Goal: Check status: Check status

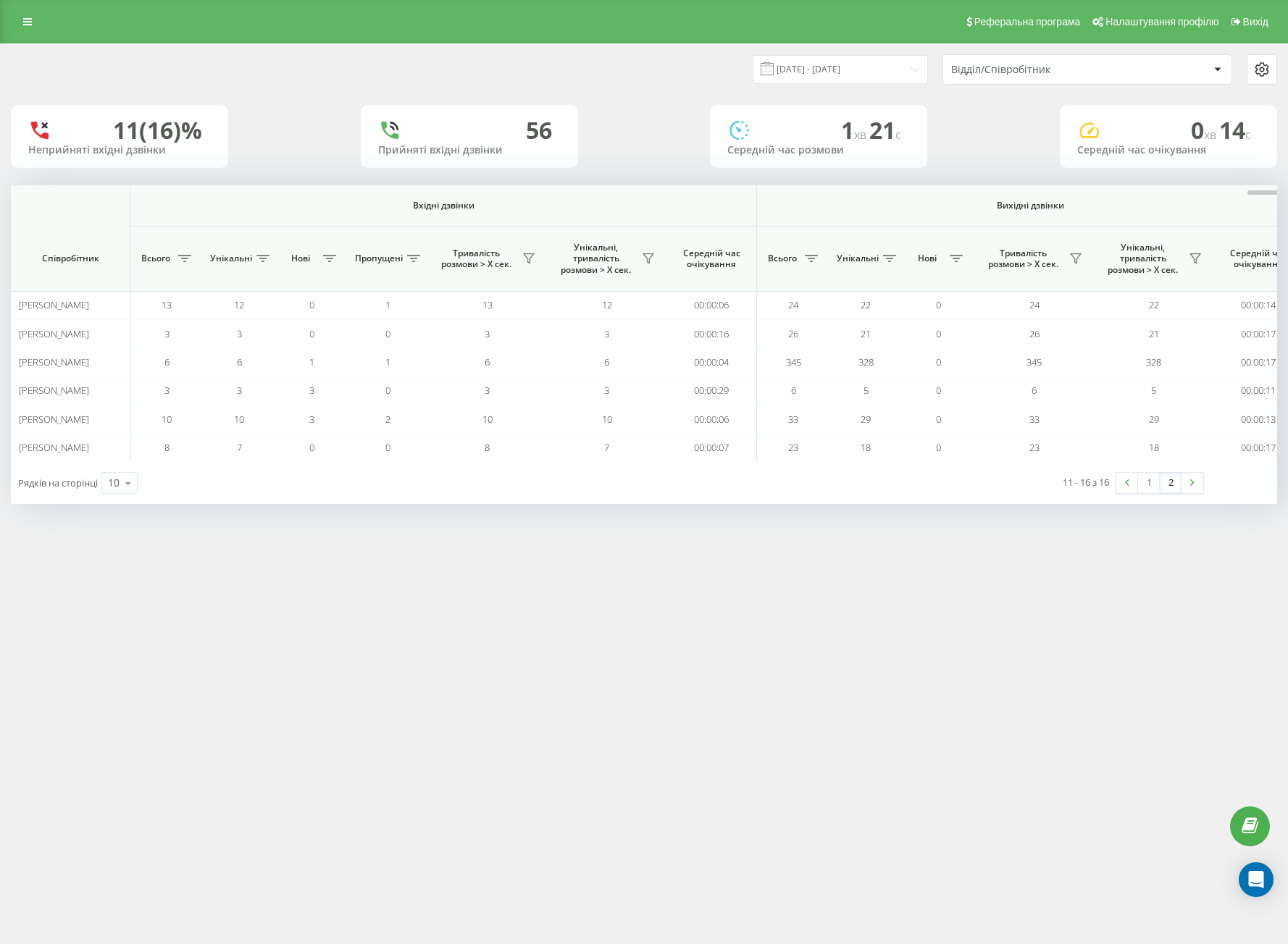
scroll to position [0, 761]
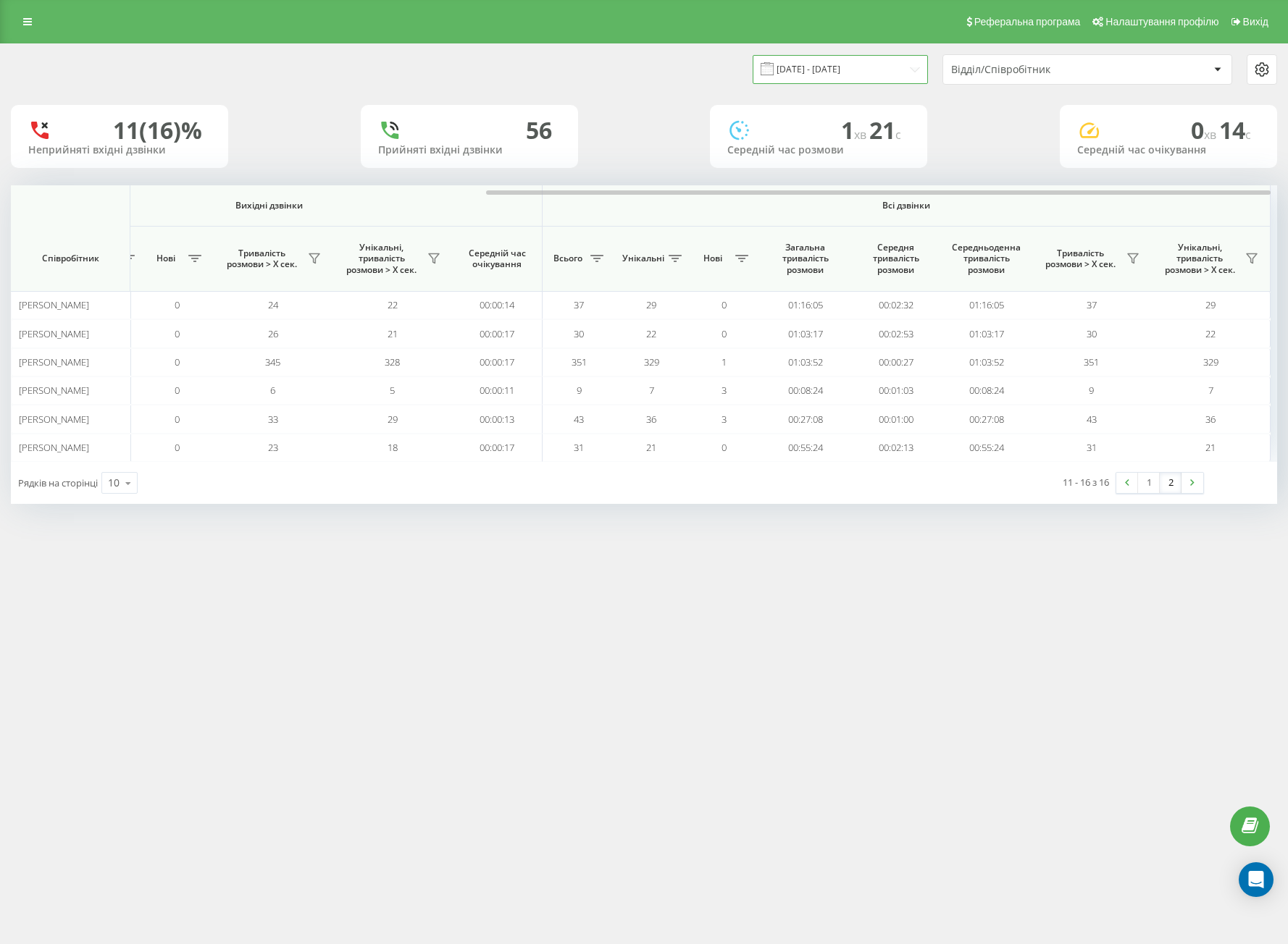
click at [791, 70] on input "[DATE] - [DATE]" at bounding box center [840, 69] width 176 height 28
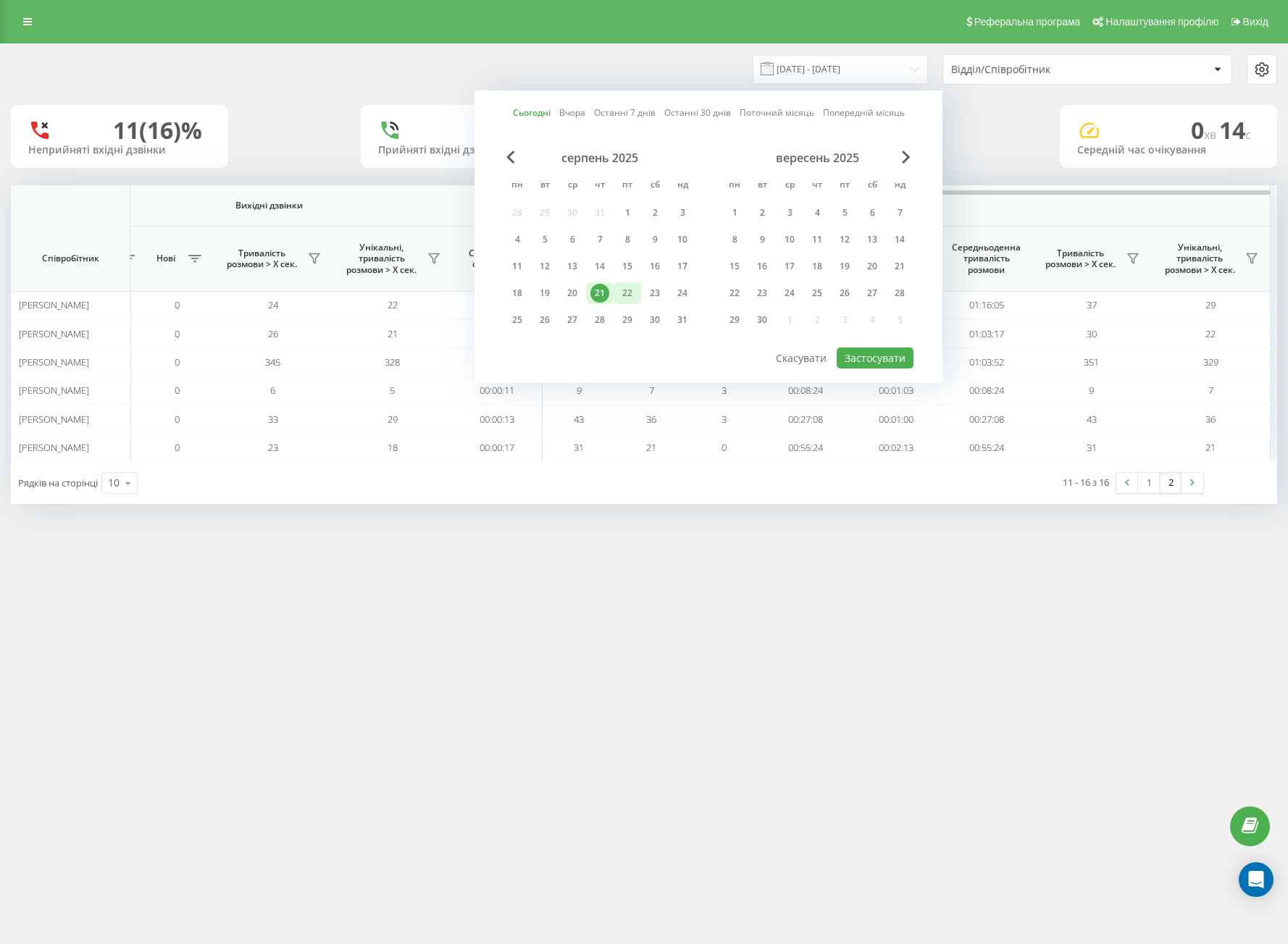
click at [628, 300] on div "22" at bounding box center [627, 293] width 19 height 19
click at [869, 361] on button "Застосувати" at bounding box center [875, 358] width 77 height 21
type input "[DATE] - [DATE]"
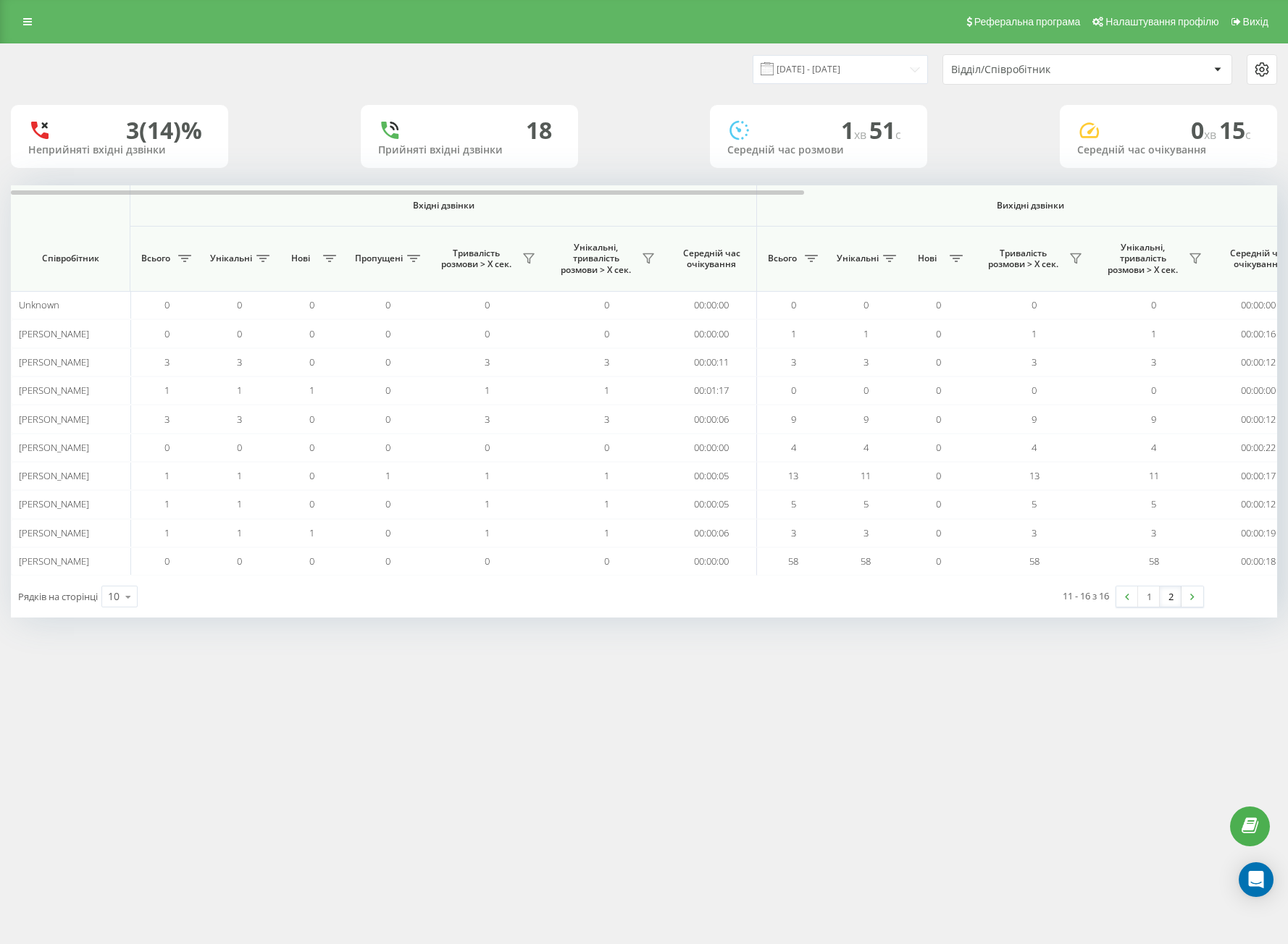
click at [1167, 599] on link "2" at bounding box center [1171, 596] width 22 height 20
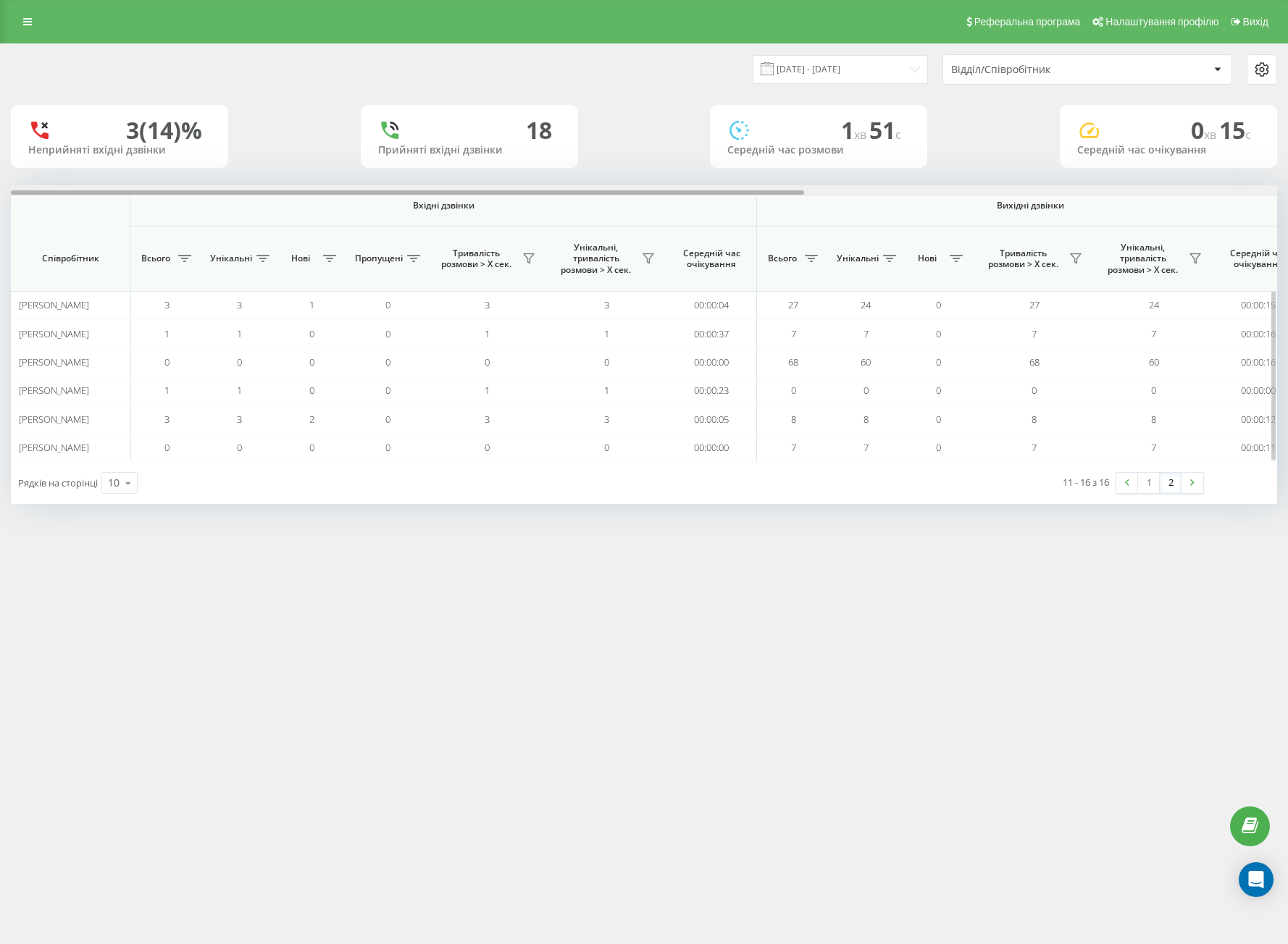
scroll to position [0, 755]
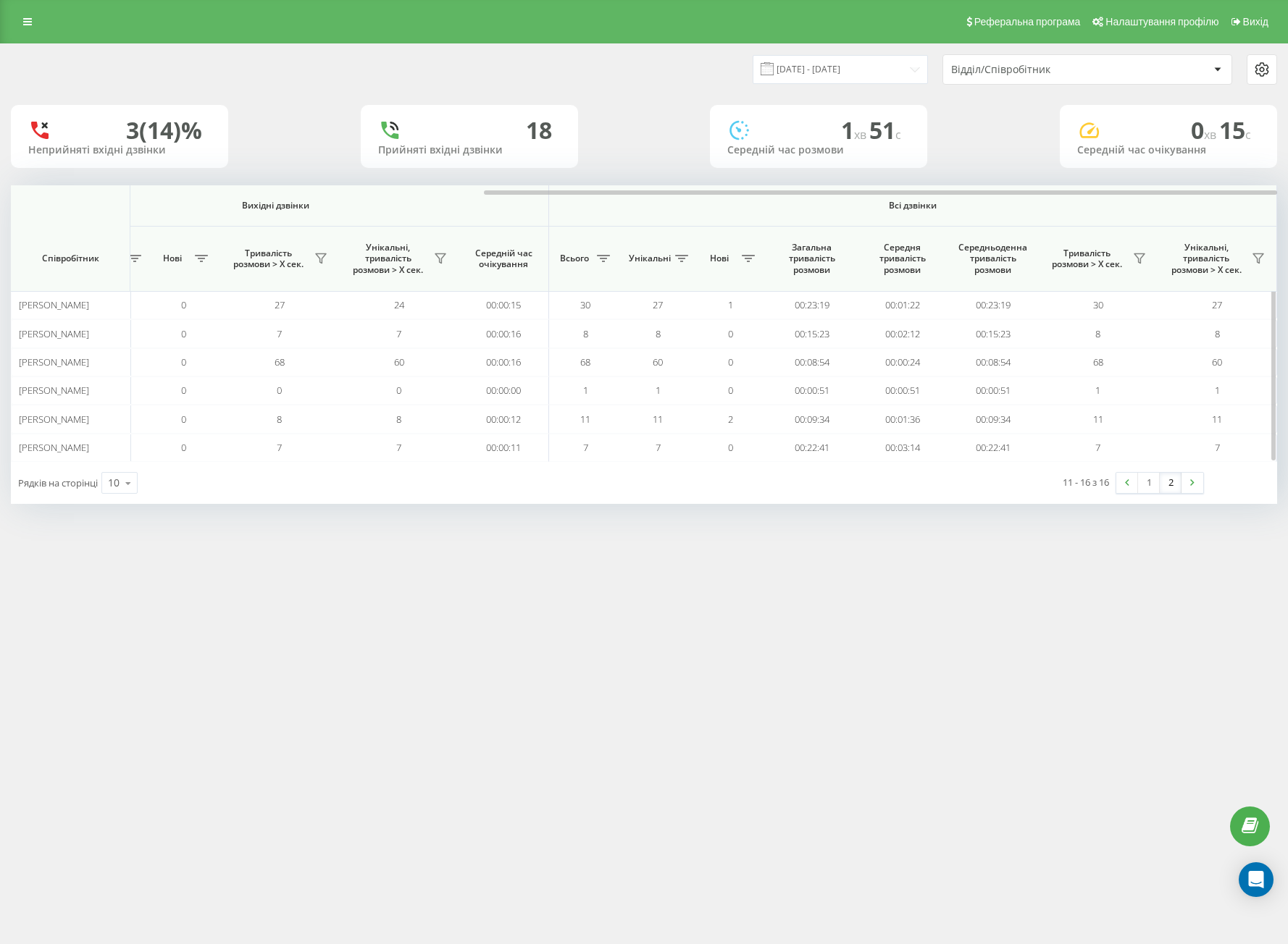
drag, startPoint x: 425, startPoint y: 195, endPoint x: 840, endPoint y: 207, distance: 415.2
click at [825, 194] on div at bounding box center [644, 190] width 1266 height 11
click at [883, 584] on div "Реферальна програма Налаштування профілю Вихід [DATE] - [DATE] Відділ/Співробіт…" at bounding box center [644, 472] width 1288 height 944
drag, startPoint x: 596, startPoint y: 897, endPoint x: 560, endPoint y: 888, distance: 37.1
click at [596, 897] on div "Реферальна програма Налаштування профілю Вихід [DATE] - [DATE] Відділ/Співробіт…" at bounding box center [644, 472] width 1288 height 944
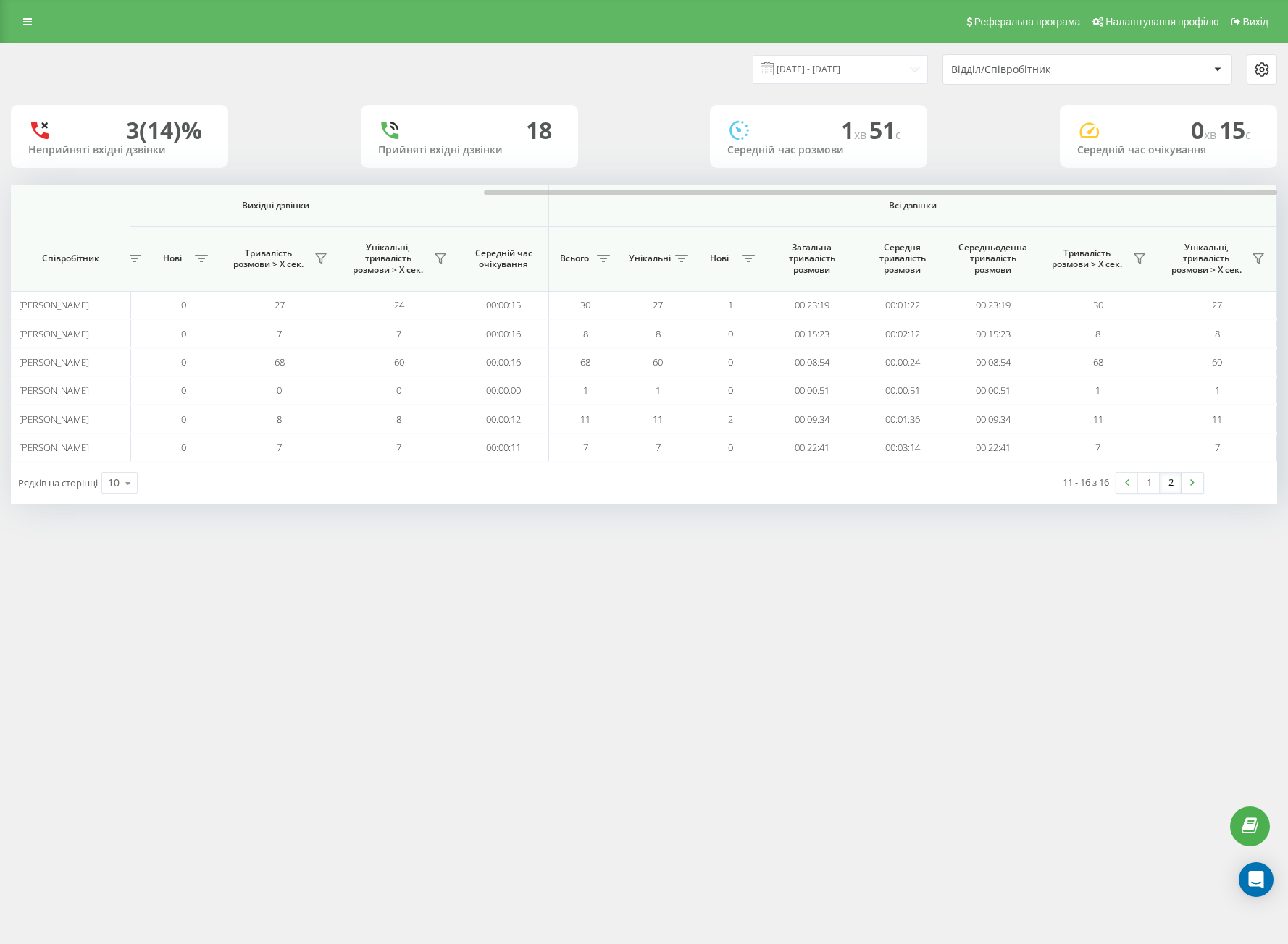
click at [902, 775] on div "Реферальна програма Налаштування профілю Вихід [DATE] - [DATE] Відділ/Співробіт…" at bounding box center [644, 472] width 1288 height 944
click at [792, 65] on input "[DATE] - [DATE]" at bounding box center [840, 69] width 176 height 28
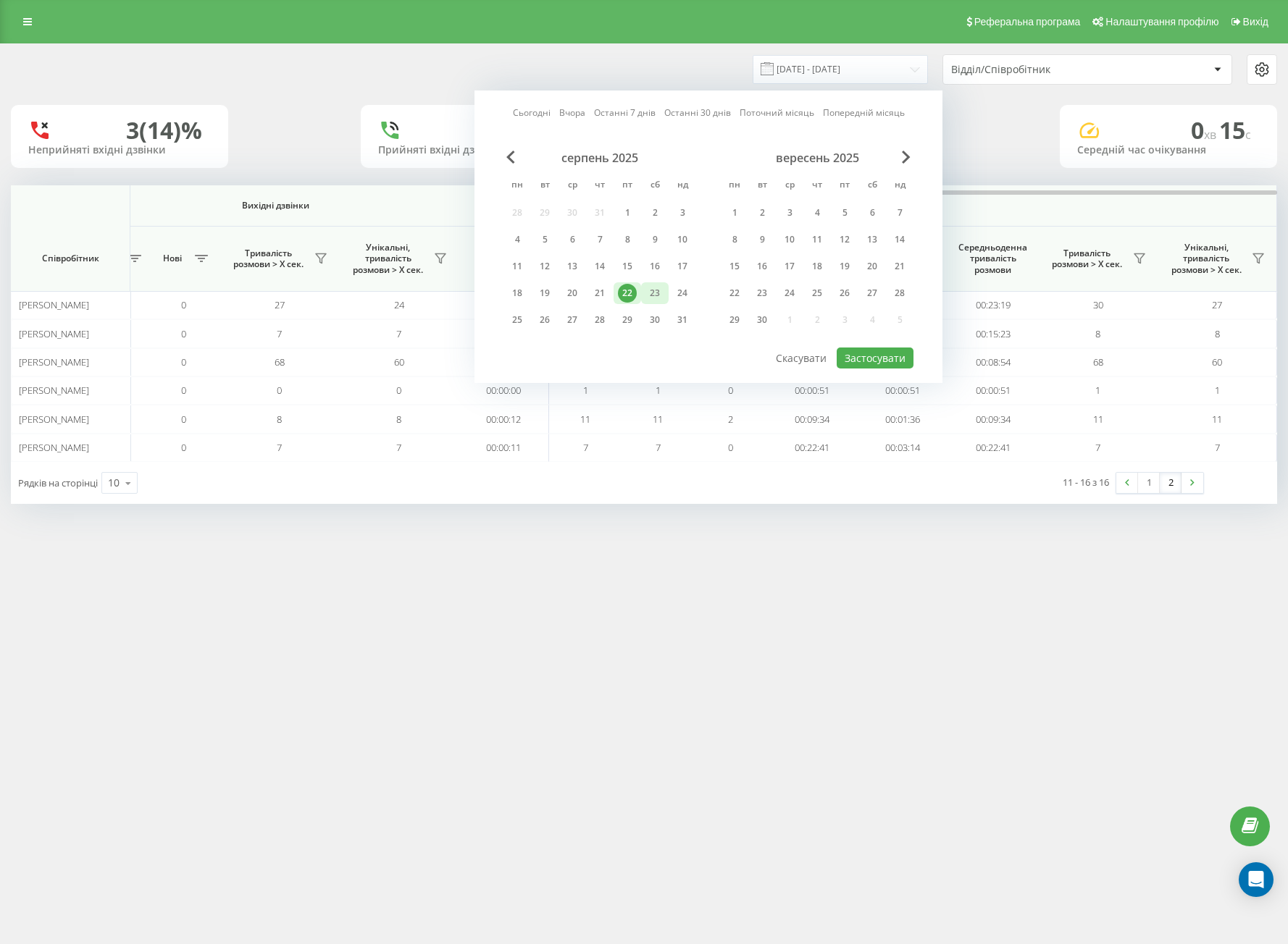
click at [645, 286] on div "23" at bounding box center [654, 293] width 19 height 19
click at [640, 288] on div "22" at bounding box center [627, 293] width 28 height 22
click at [854, 357] on button "Застосувати" at bounding box center [875, 358] width 77 height 21
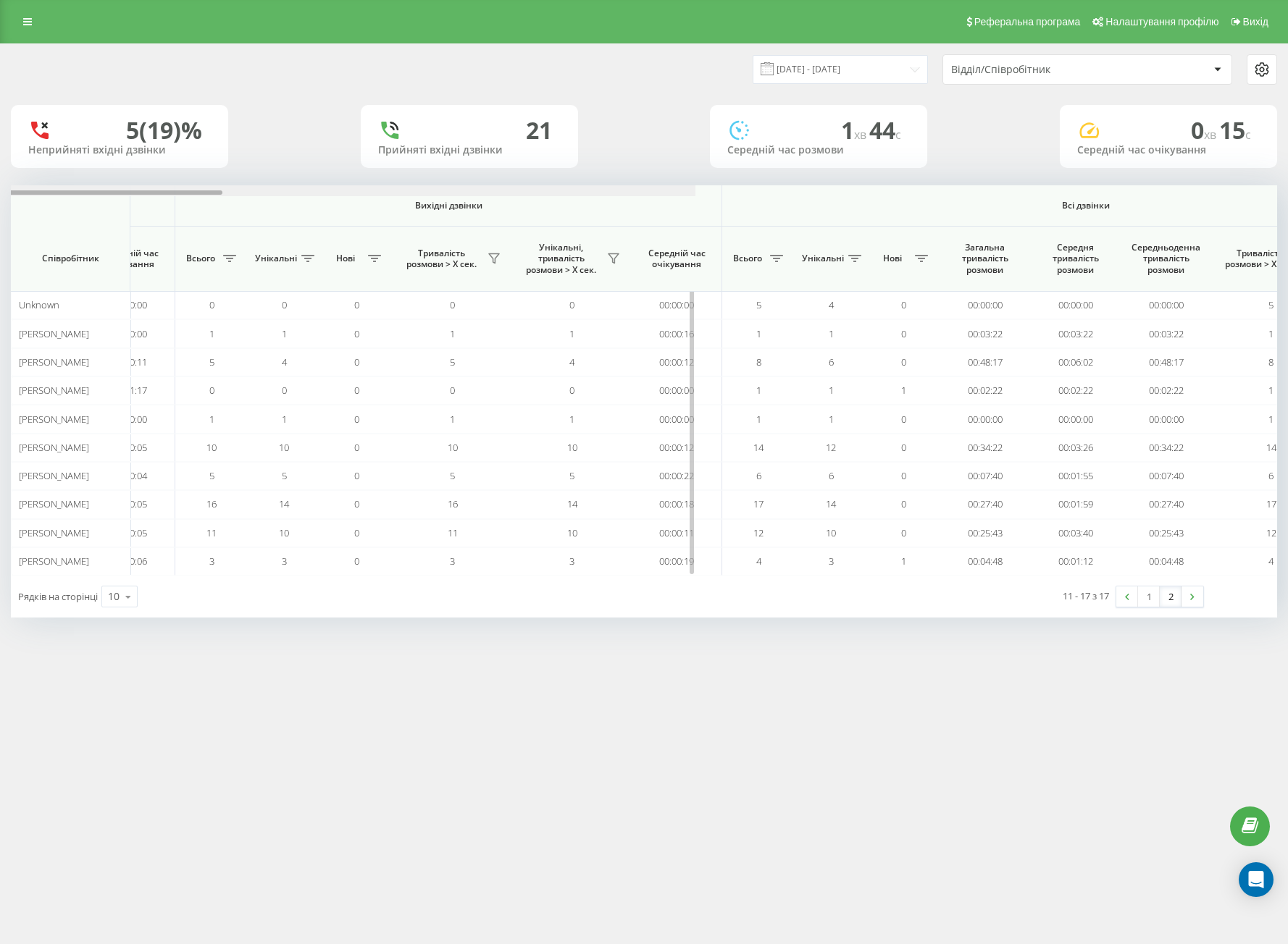
drag, startPoint x: 527, startPoint y: 193, endPoint x: 1242, endPoint y: 193, distance: 715.0
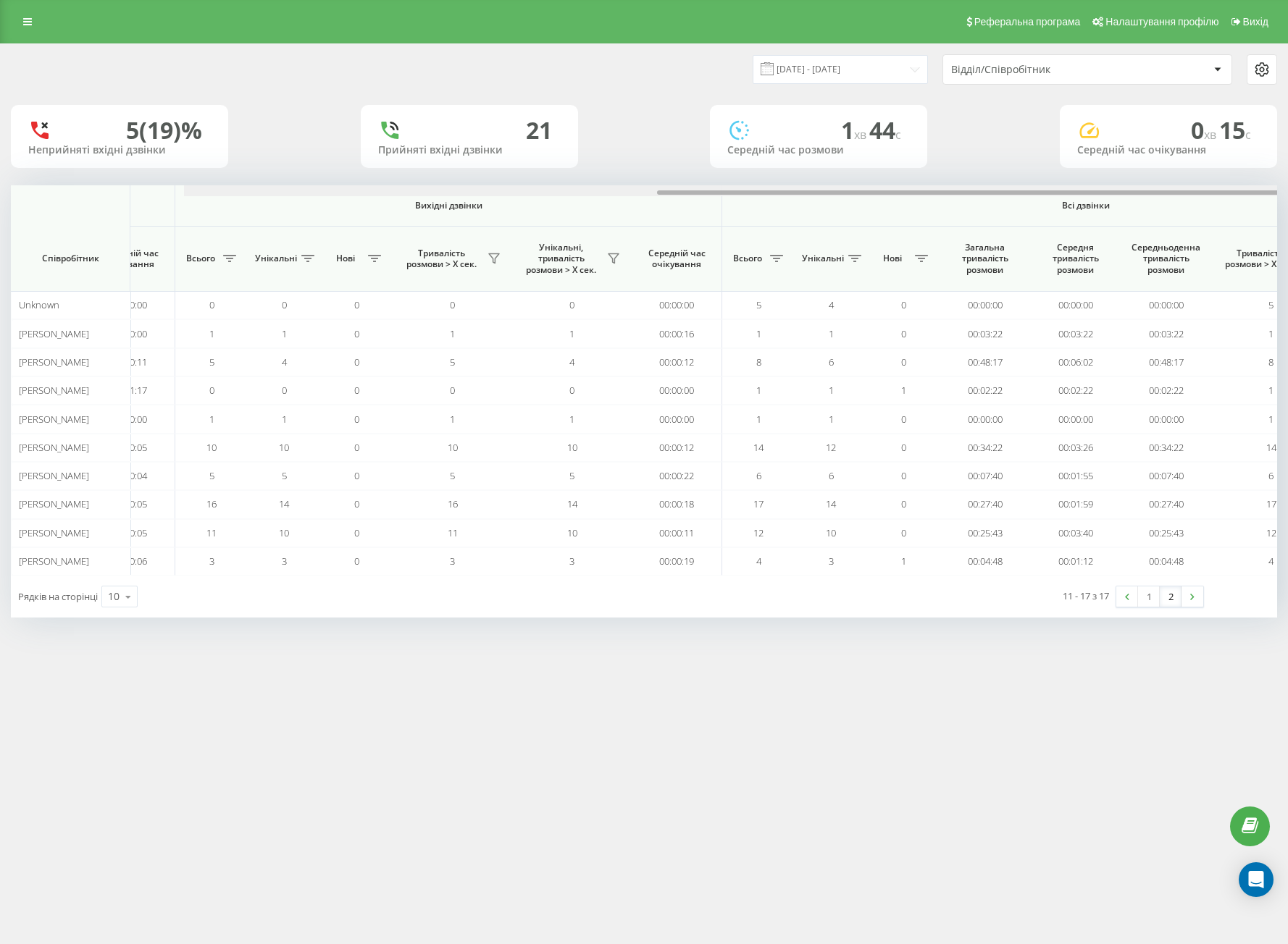
scroll to position [0, 755]
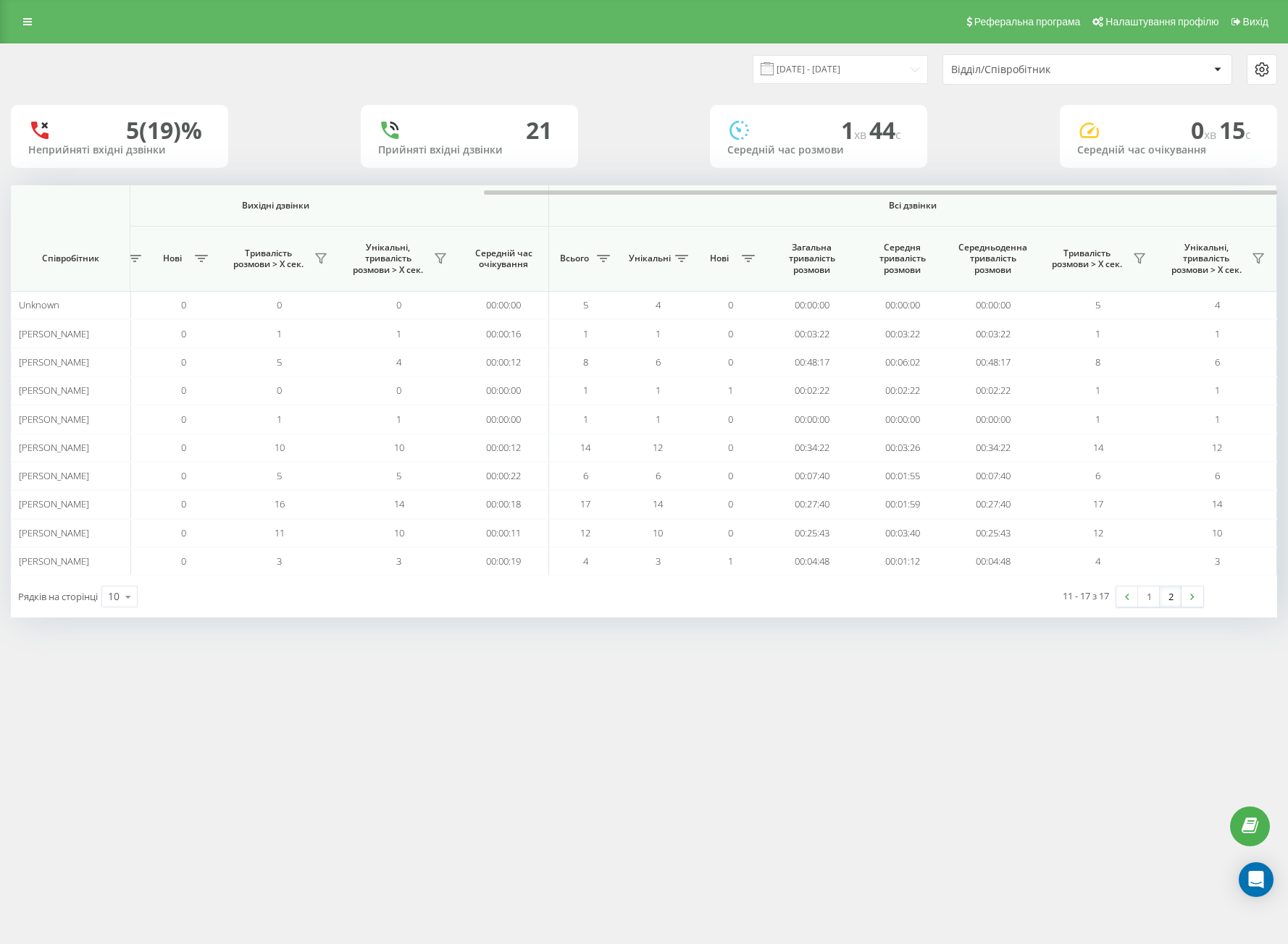
click at [1177, 604] on link "2" at bounding box center [1171, 596] width 22 height 20
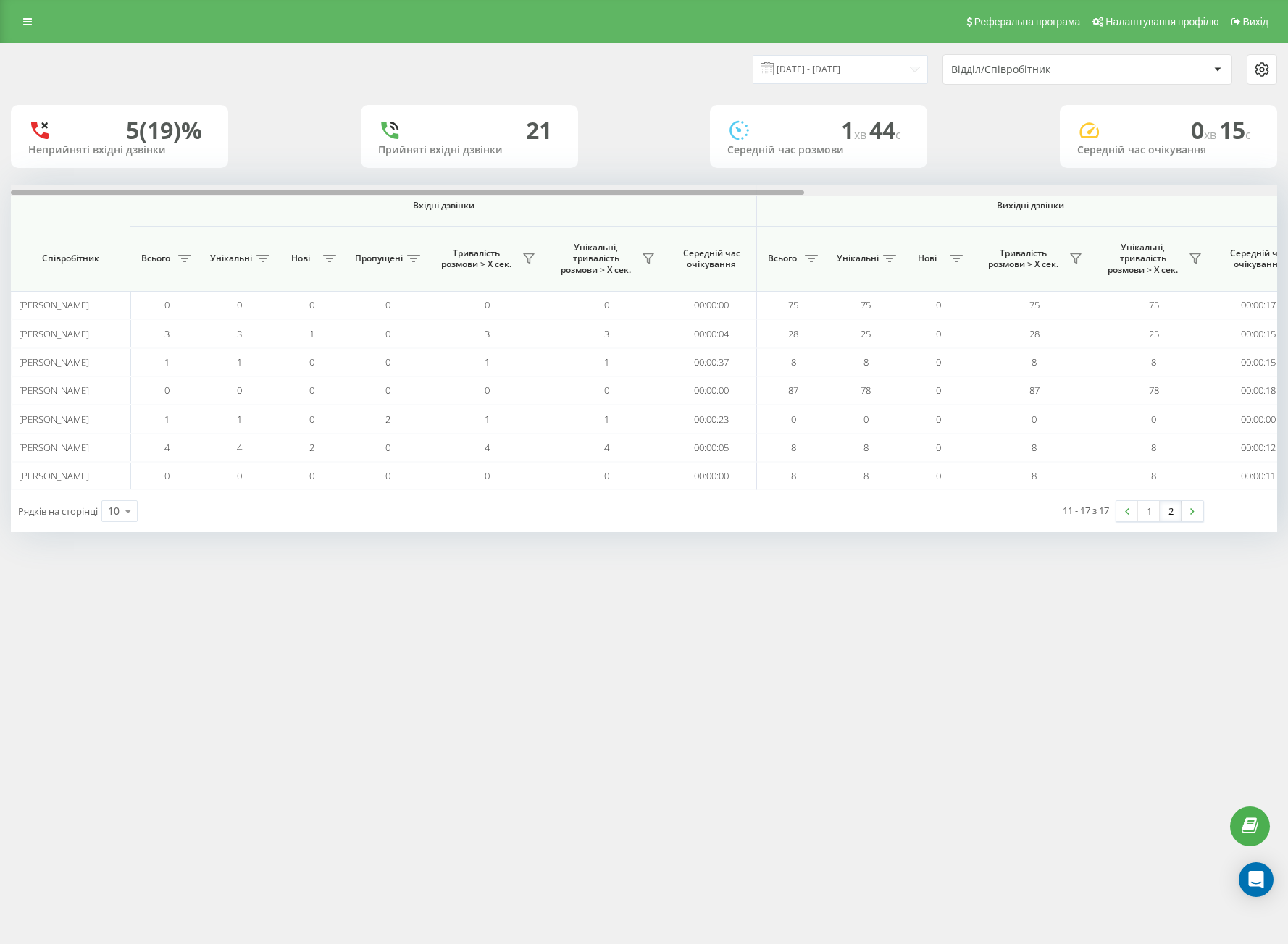
scroll to position [0, 755]
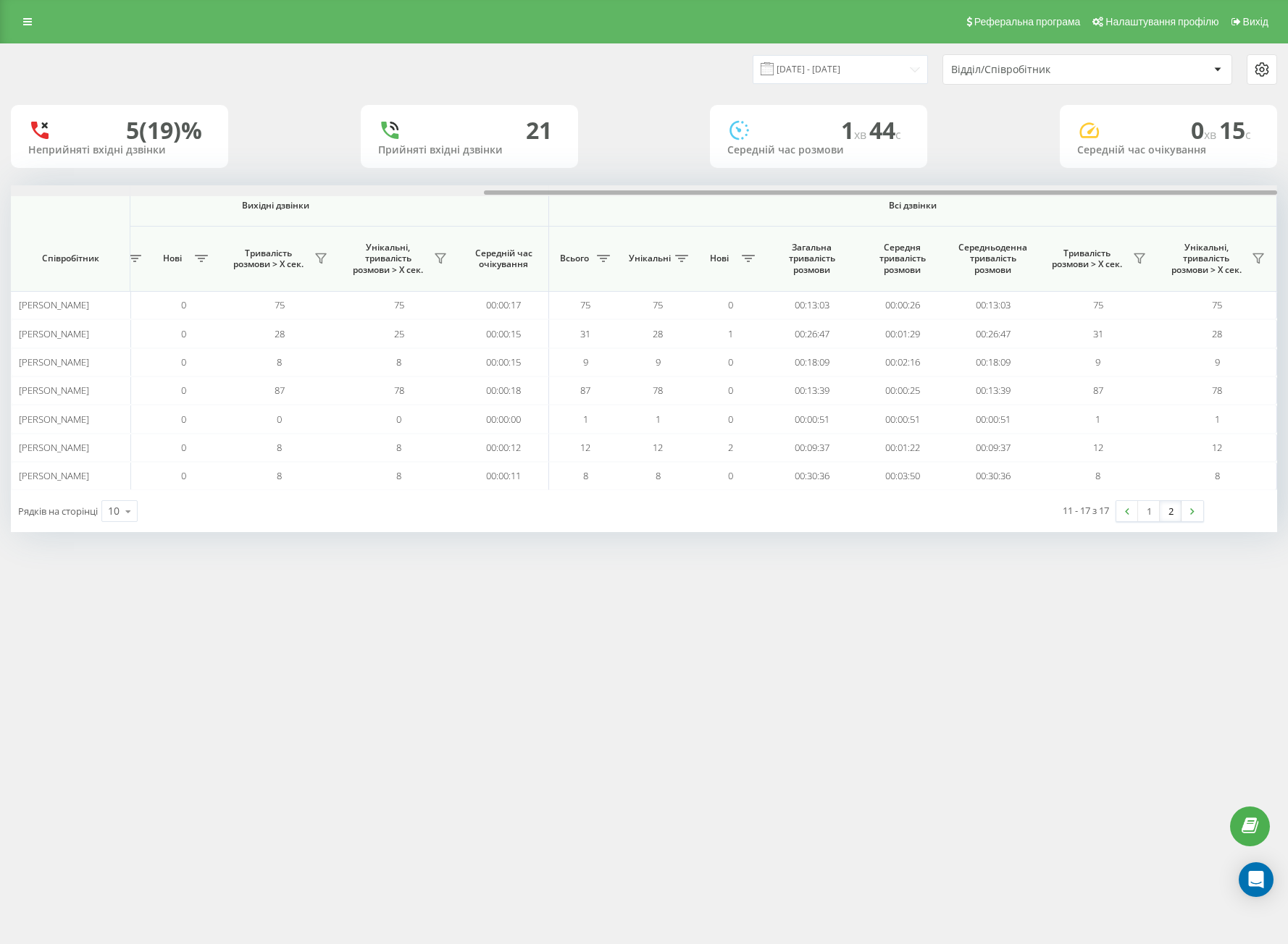
drag, startPoint x: 612, startPoint y: 190, endPoint x: 1092, endPoint y: 187, distance: 480.0
click at [1074, 186] on div at bounding box center [644, 190] width 1266 height 11
click at [544, 739] on div "Реферальна програма Налаштування профілю Вихід [DATE] - [DATE] Відділ/Співробіт…" at bounding box center [644, 472] width 1288 height 944
